Goal: Task Accomplishment & Management: Manage account settings

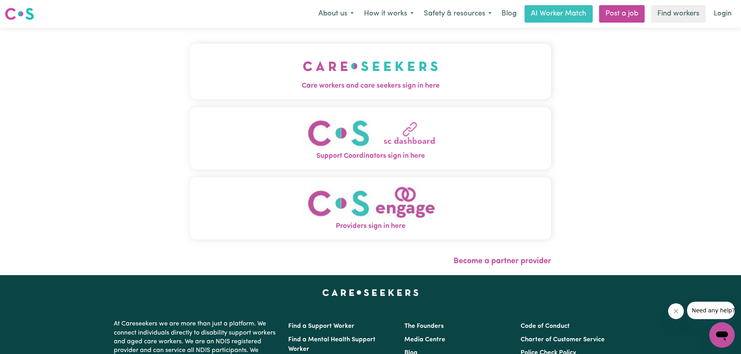
click at [372, 81] on span "Care workers and care seekers sign in here" at bounding box center [370, 86] width 361 height 10
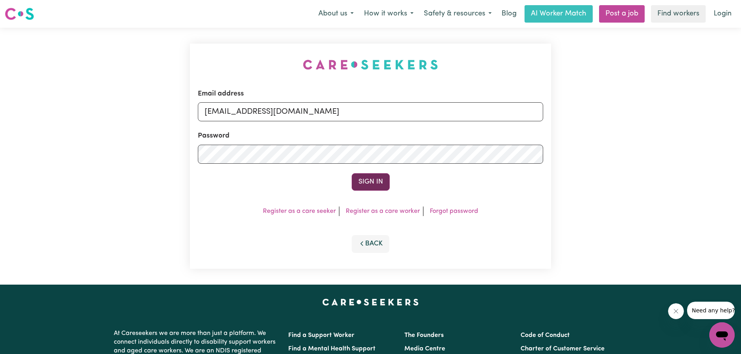
click at [370, 180] on button "Sign In" at bounding box center [371, 181] width 38 height 17
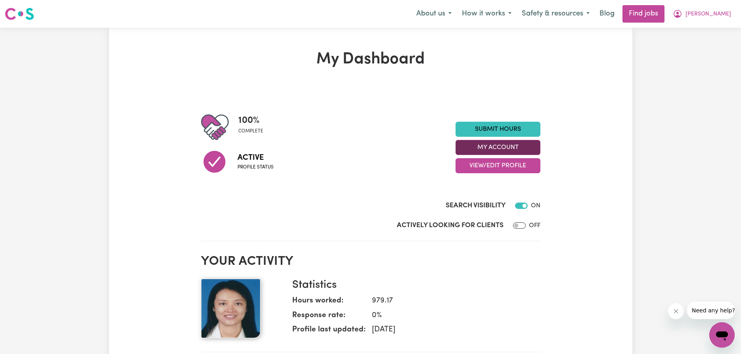
click at [490, 144] on button "My Account" at bounding box center [498, 147] width 85 height 15
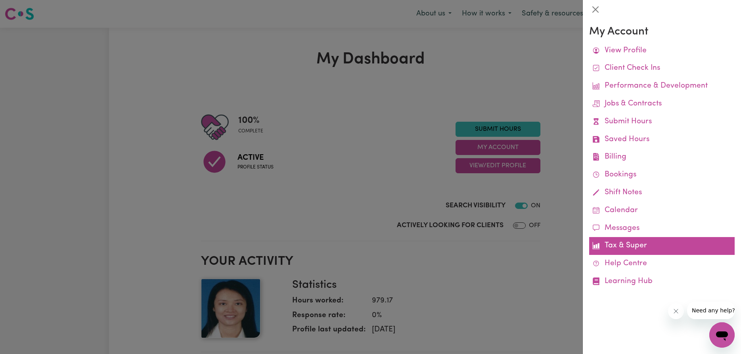
click at [615, 248] on link "Tax & Super" at bounding box center [663, 246] width 146 height 18
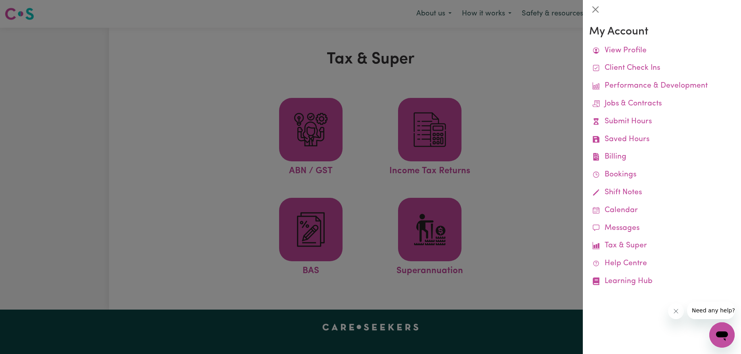
click at [429, 131] on div at bounding box center [370, 177] width 741 height 354
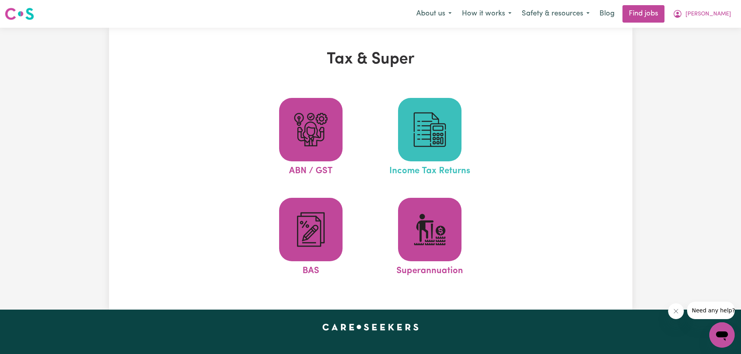
click at [444, 146] on img at bounding box center [430, 130] width 38 height 38
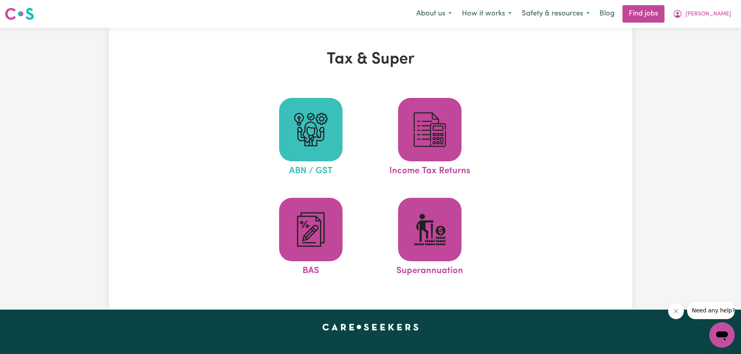
click at [309, 142] on img at bounding box center [311, 130] width 38 height 38
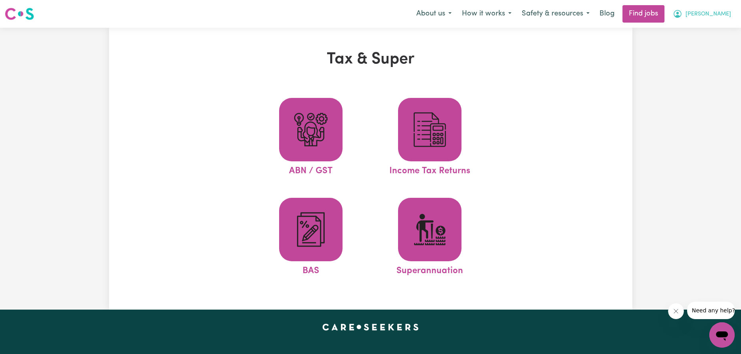
click at [716, 9] on button "[PERSON_NAME]" at bounding box center [702, 14] width 69 height 17
click at [700, 47] on link "My Dashboard" at bounding box center [705, 45] width 63 height 15
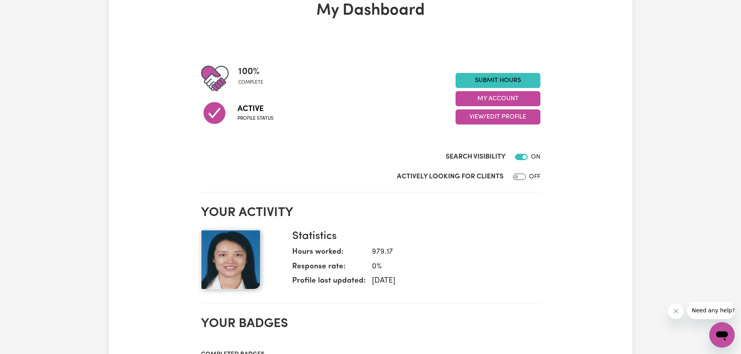
scroll to position [40, 0]
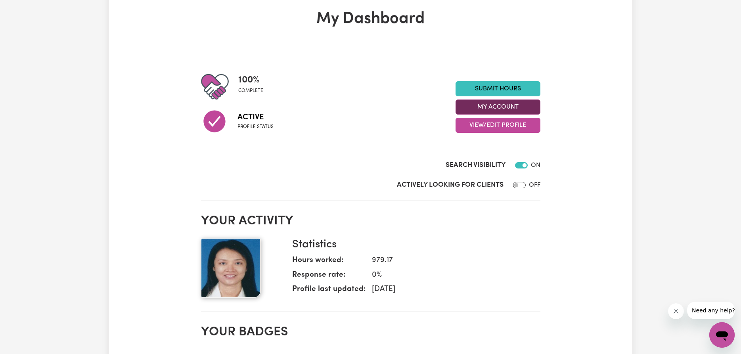
click at [497, 109] on button "My Account" at bounding box center [498, 107] width 85 height 15
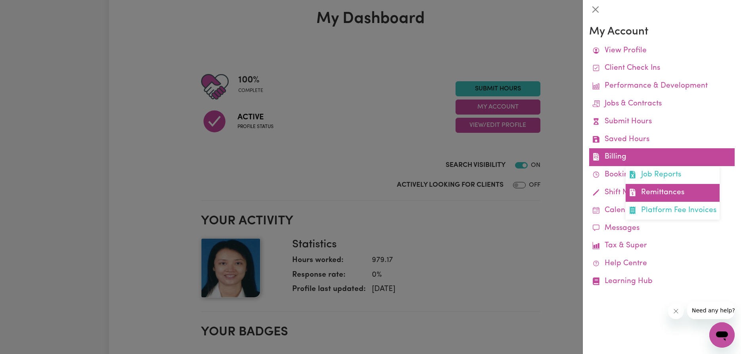
click at [648, 193] on link "Remittances" at bounding box center [673, 193] width 94 height 18
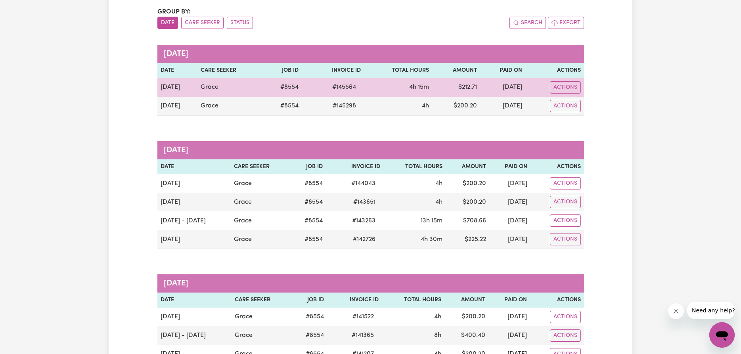
scroll to position [40, 0]
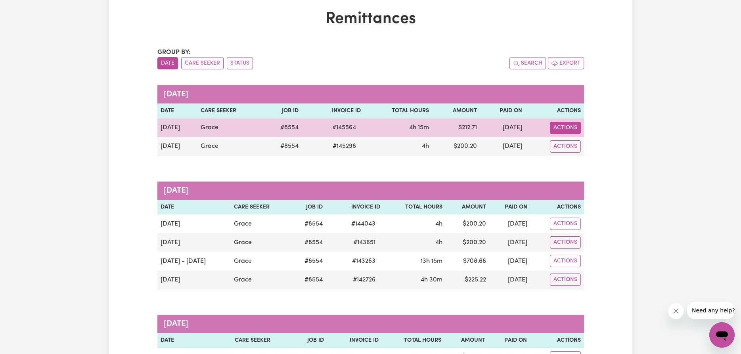
click at [568, 127] on button "Actions" at bounding box center [565, 128] width 31 height 12
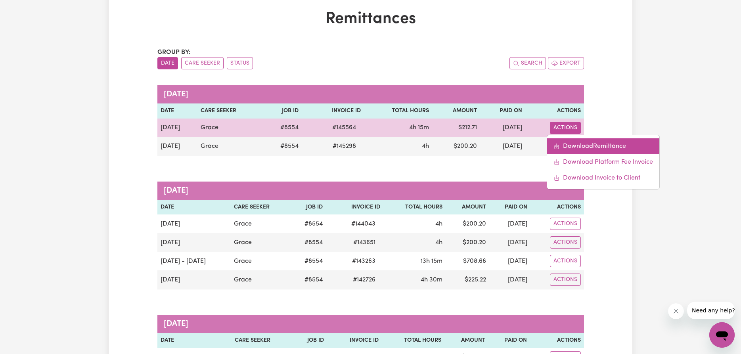
click at [616, 144] on link "Download Remittance" at bounding box center [603, 146] width 112 height 16
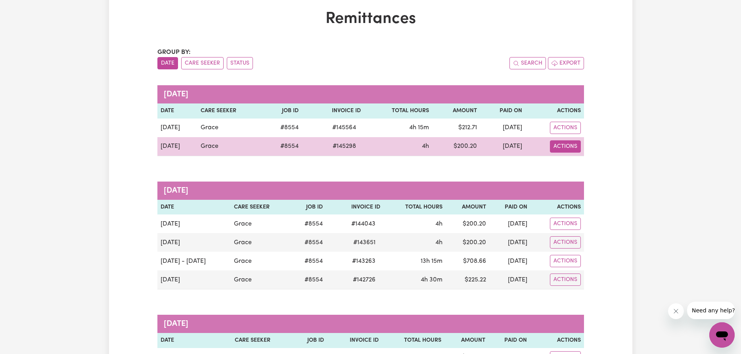
click at [570, 146] on button "Actions" at bounding box center [565, 146] width 31 height 12
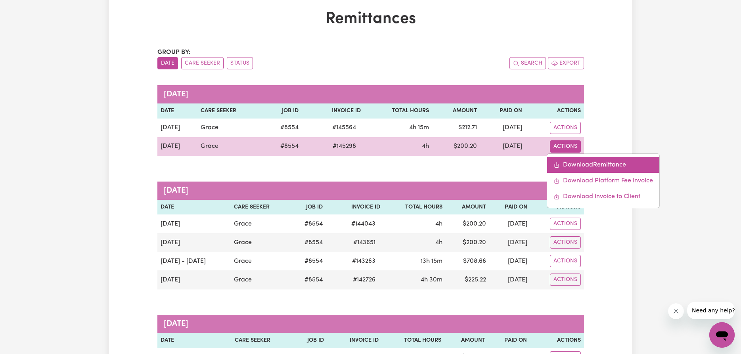
click at [592, 167] on link "Download Remittance" at bounding box center [603, 165] width 112 height 16
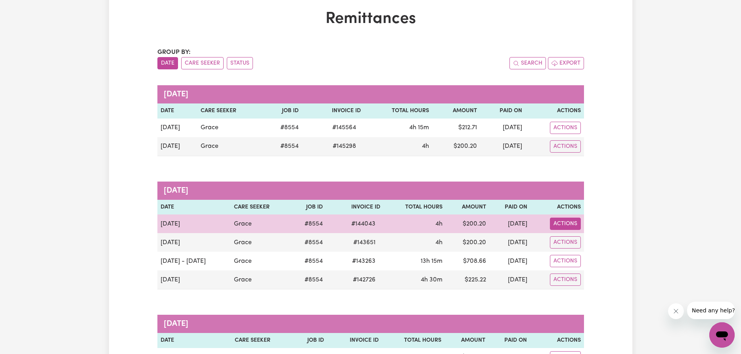
click at [566, 225] on button "Actions" at bounding box center [565, 224] width 31 height 12
click at [581, 244] on link "Download Invoice" at bounding box center [587, 242] width 73 height 16
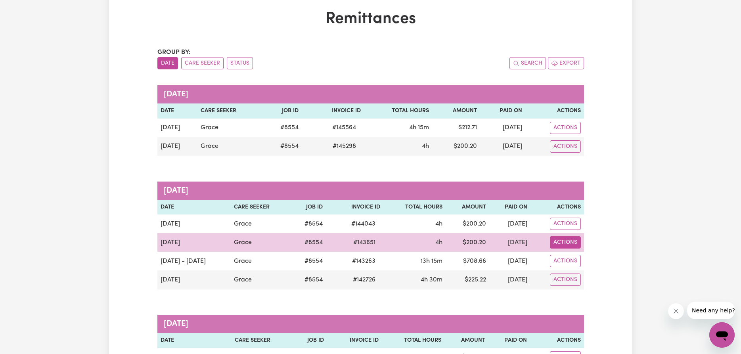
click at [563, 245] on button "Actions" at bounding box center [565, 242] width 31 height 12
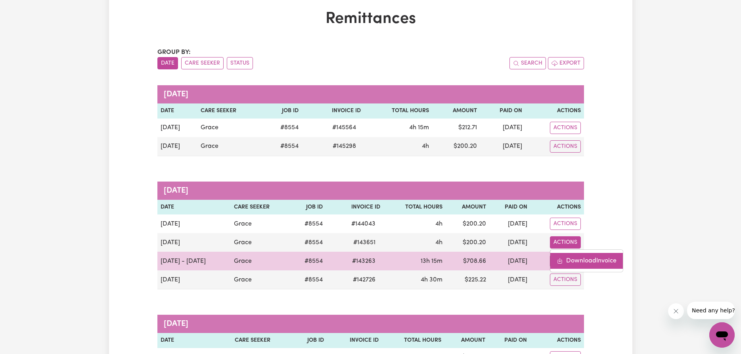
click at [584, 260] on link "Download Invoice" at bounding box center [587, 261] width 73 height 16
click at [567, 263] on button "Actions" at bounding box center [565, 261] width 31 height 12
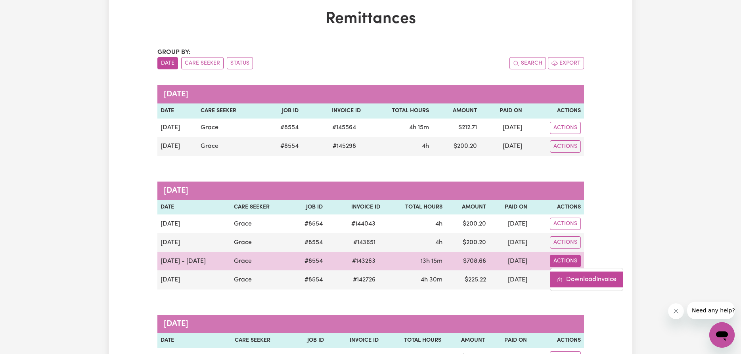
click at [580, 282] on link "Download Invoice" at bounding box center [587, 280] width 73 height 16
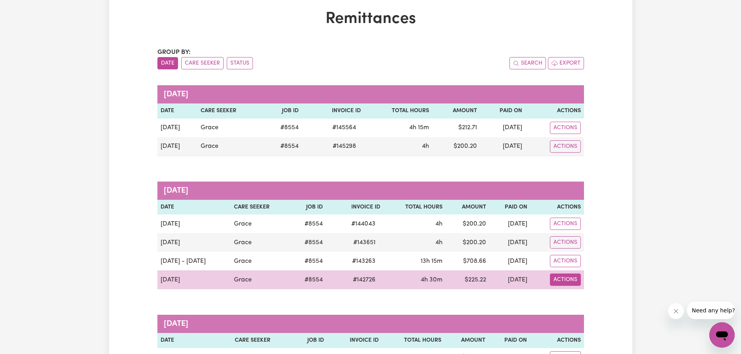
click at [560, 280] on button "Actions" at bounding box center [565, 280] width 31 height 12
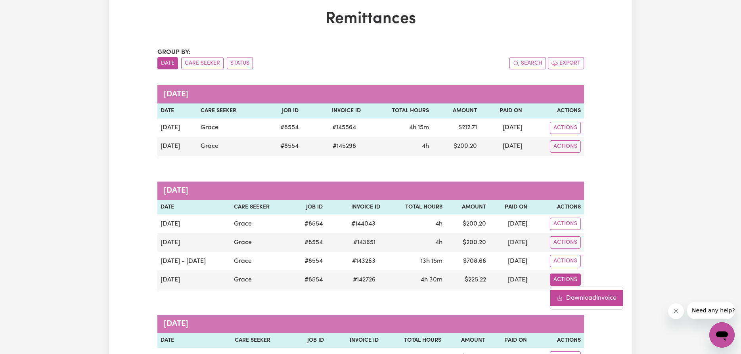
click at [574, 298] on link "Download Invoice" at bounding box center [587, 298] width 73 height 16
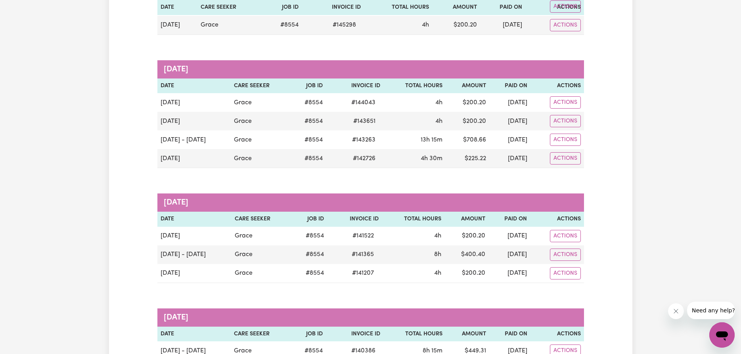
scroll to position [0, 0]
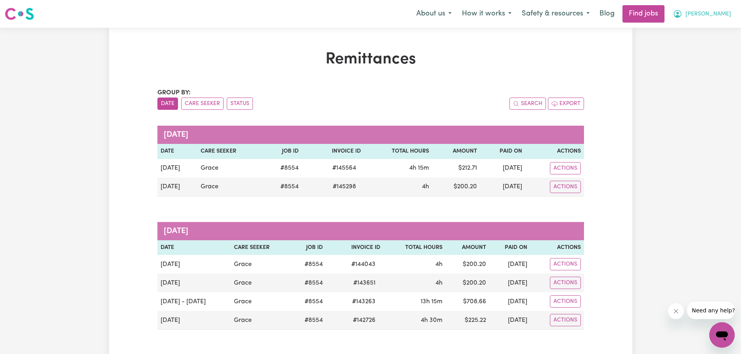
click at [709, 11] on span "[PERSON_NAME]" at bounding box center [709, 14] width 46 height 9
click at [692, 56] on link "Logout" at bounding box center [705, 60] width 63 height 15
